Goal: Task Accomplishment & Management: Use online tool/utility

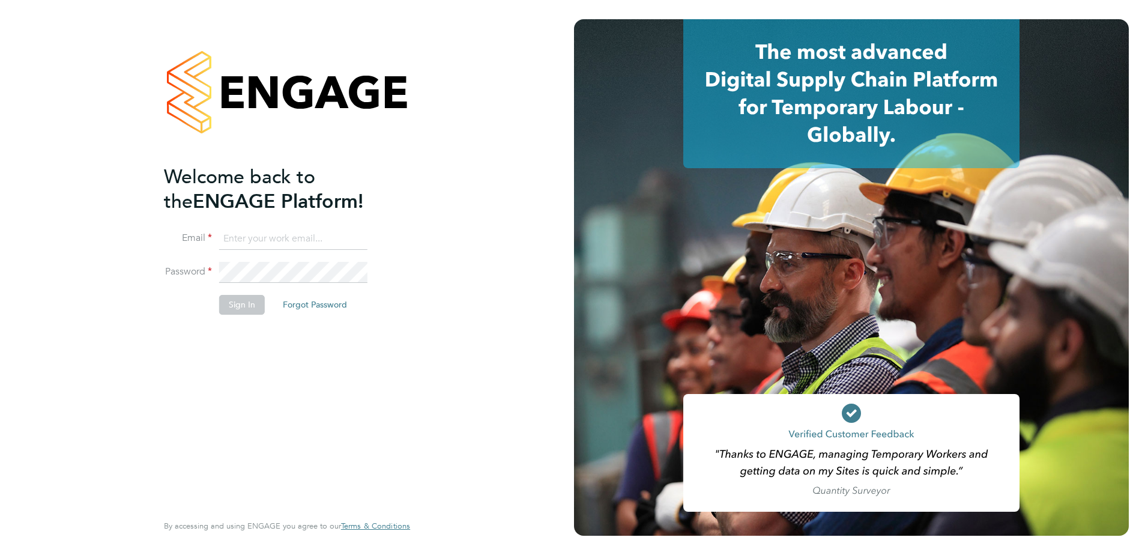
type input "david.dodd@vistry.co.uk"
click at [226, 337] on div "Welcome back to the ENGAGE Platform! Email david.dodd@vistry.co.uk Password Sig…" at bounding box center [281, 337] width 234 height 346
click at [232, 309] on button "Sign In" at bounding box center [242, 304] width 46 height 19
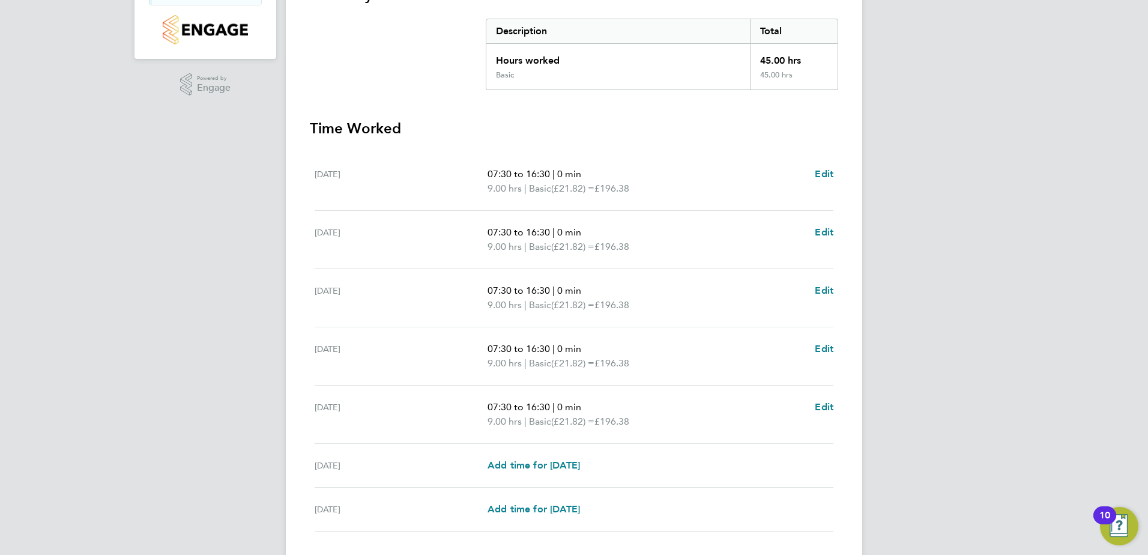
scroll to position [322, 0]
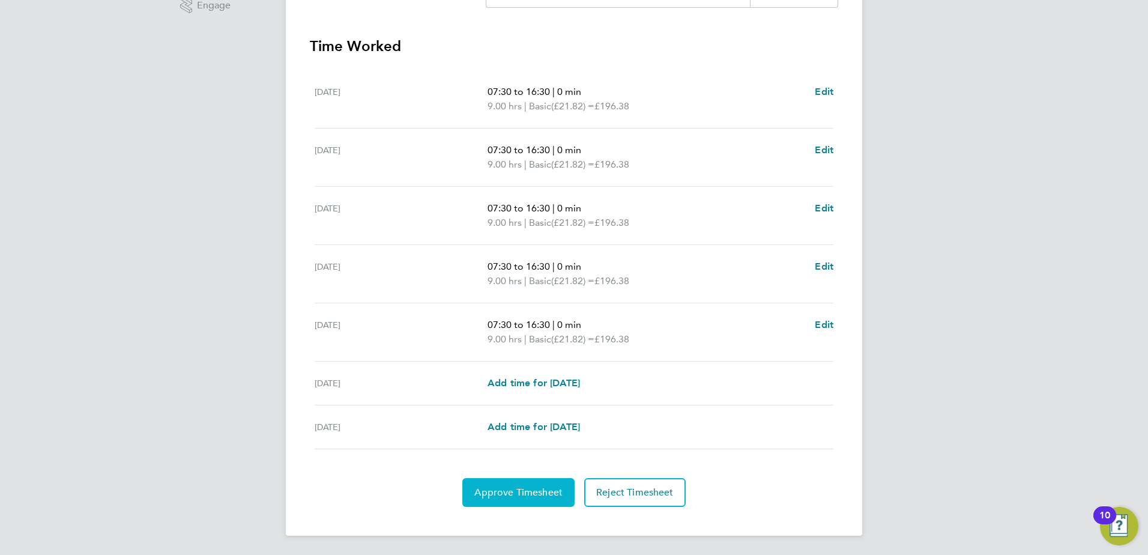
click at [489, 502] on button "Approve Timesheet" at bounding box center [518, 492] width 112 height 29
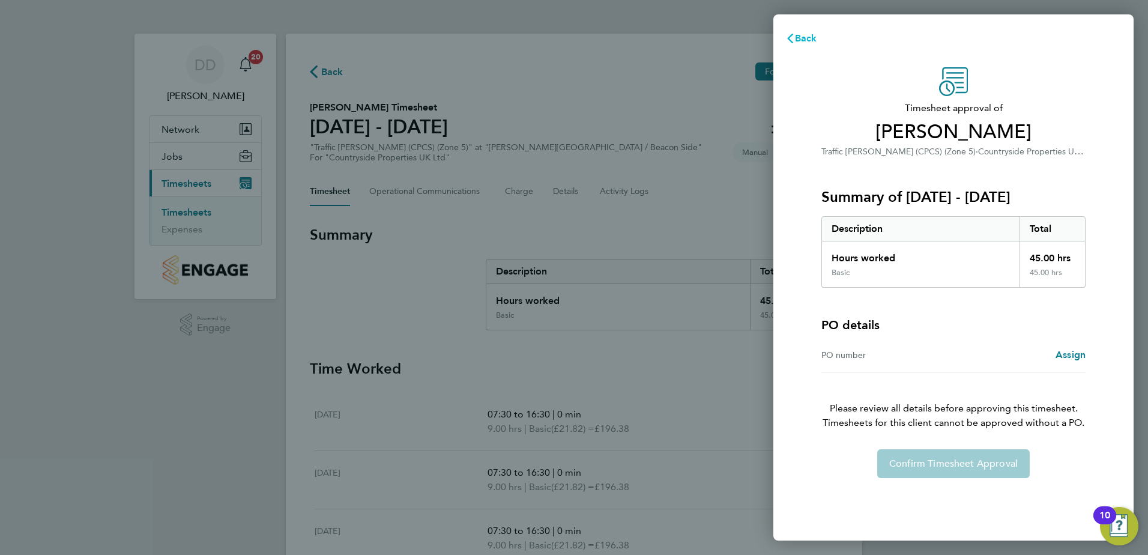
click at [797, 40] on span "Back" at bounding box center [806, 37] width 22 height 11
